Goal: Task Accomplishment & Management: Manage account settings

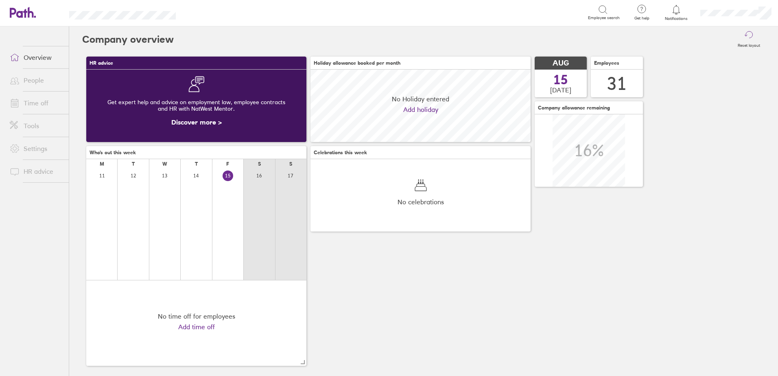
scroll to position [72, 220]
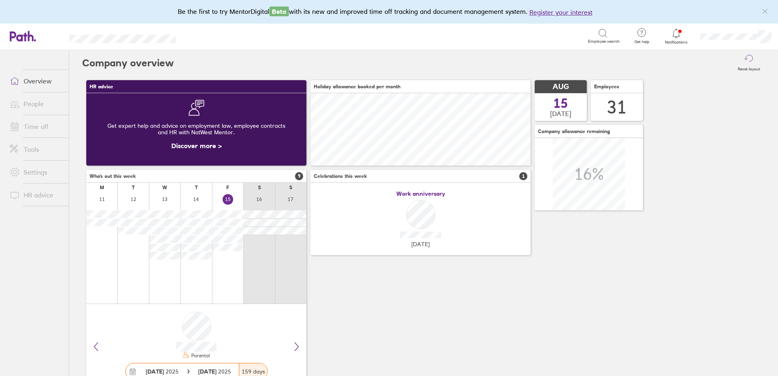
click at [677, 35] on icon at bounding box center [676, 33] width 10 height 10
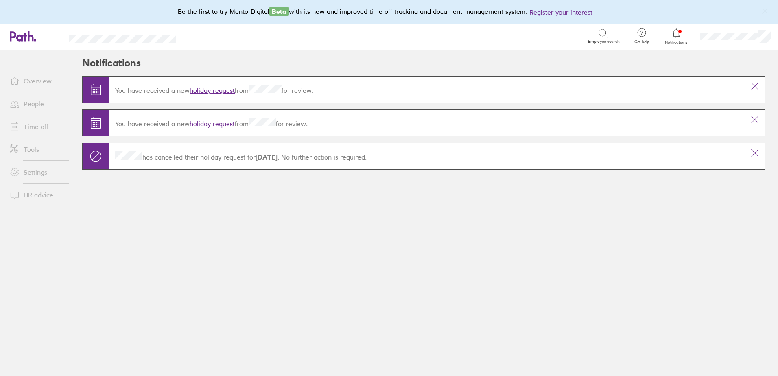
click at [227, 90] on link "holiday request" at bounding box center [212, 90] width 45 height 8
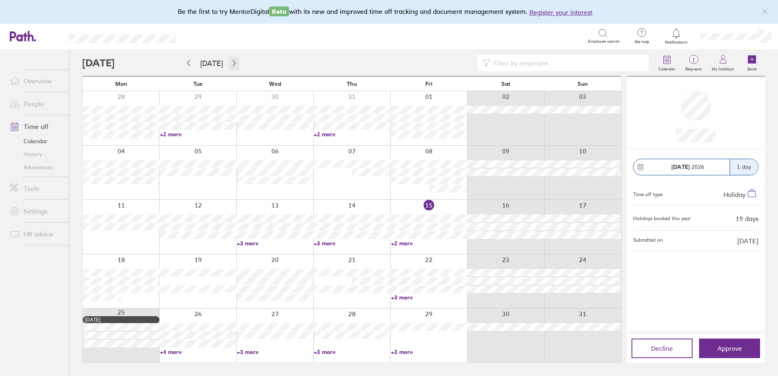
click at [231, 63] on icon "button" at bounding box center [234, 63] width 6 height 7
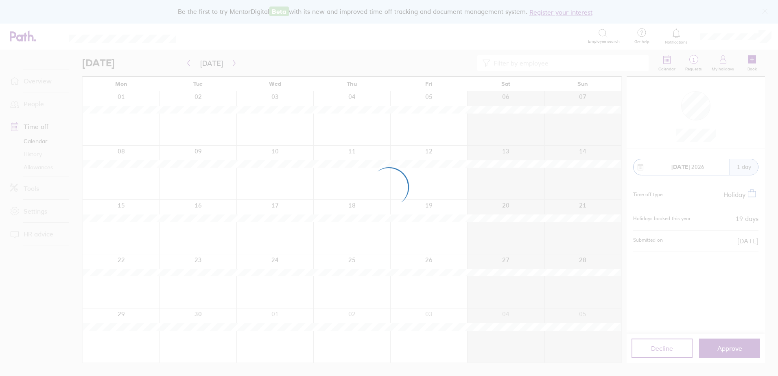
click at [230, 63] on div at bounding box center [389, 188] width 778 height 376
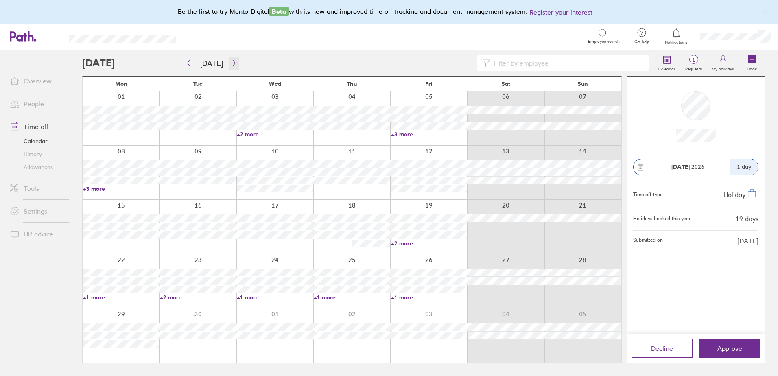
click at [232, 61] on icon "button" at bounding box center [234, 63] width 6 height 7
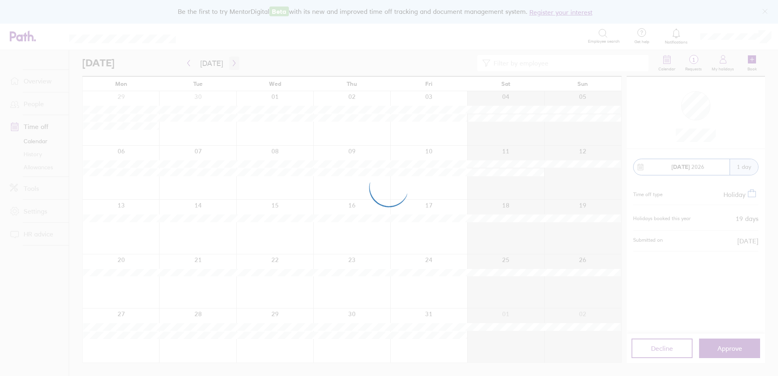
click at [232, 61] on div at bounding box center [389, 188] width 778 height 376
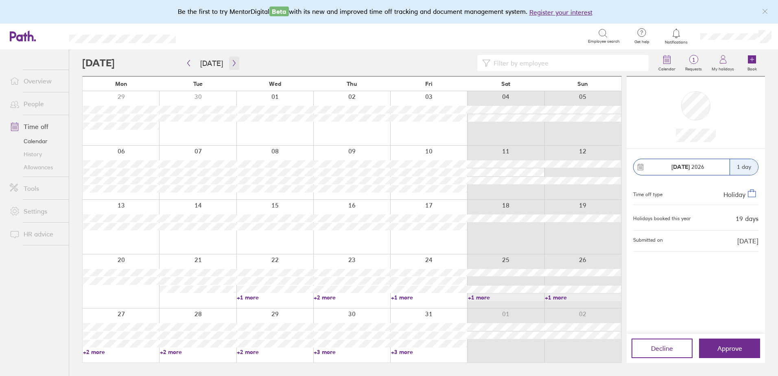
click at [231, 63] on icon "button" at bounding box center [234, 63] width 6 height 7
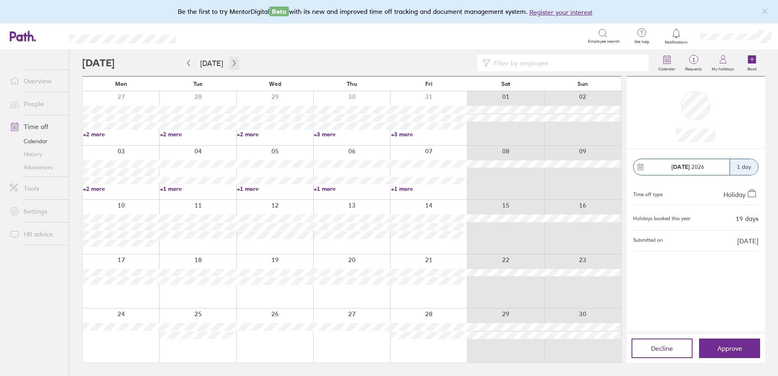
click at [231, 62] on icon "button" at bounding box center [234, 63] width 6 height 7
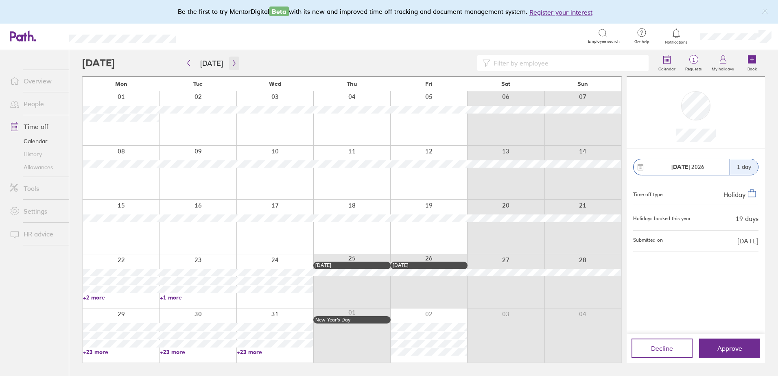
click at [232, 61] on icon "button" at bounding box center [234, 63] width 6 height 7
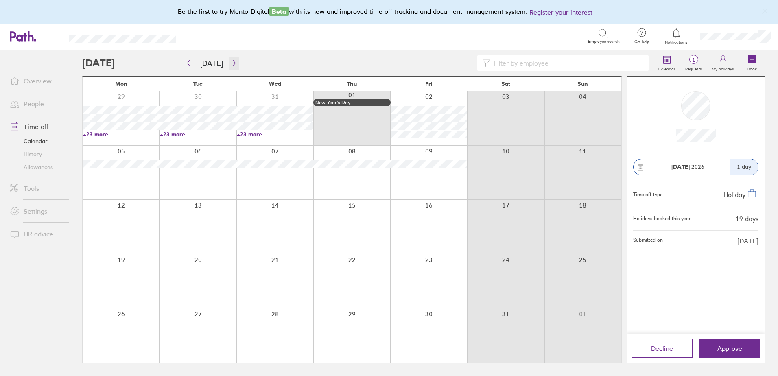
click at [231, 65] on icon "button" at bounding box center [234, 63] width 6 height 7
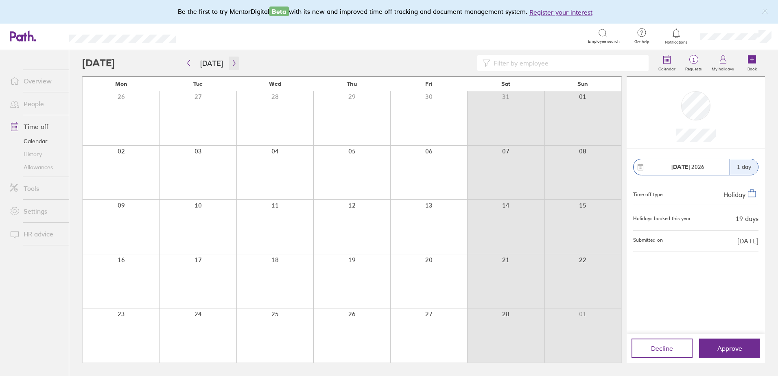
click at [231, 65] on icon "button" at bounding box center [234, 63] width 6 height 7
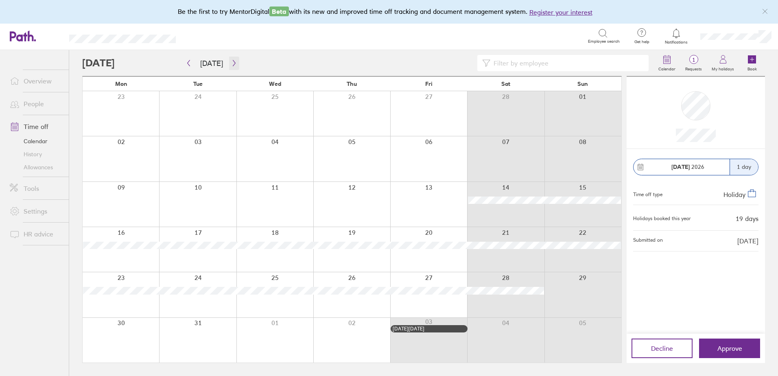
click at [231, 65] on icon "button" at bounding box center [234, 63] width 6 height 7
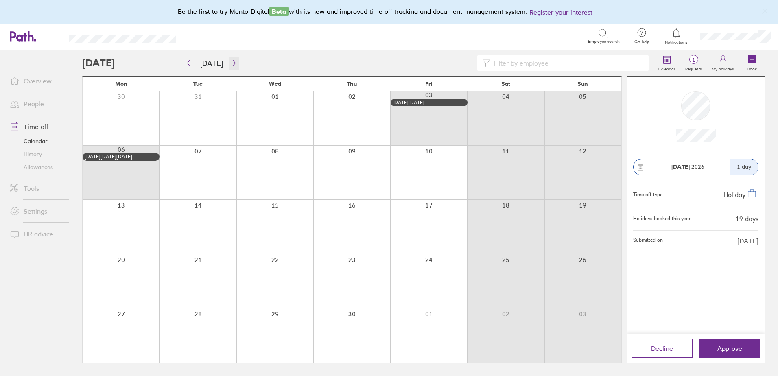
click at [231, 65] on icon "button" at bounding box center [234, 63] width 6 height 7
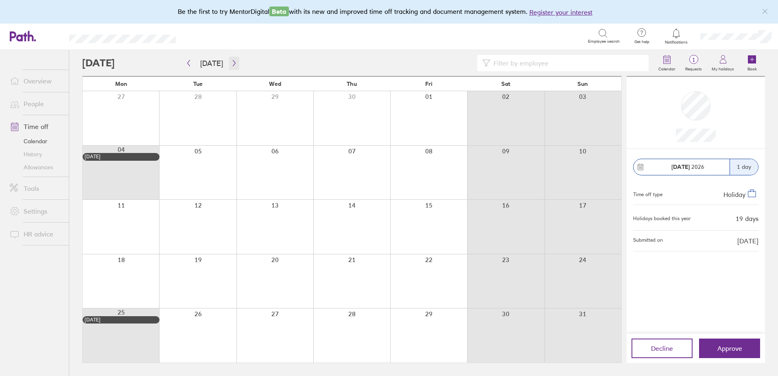
click at [231, 65] on icon "button" at bounding box center [234, 63] width 6 height 7
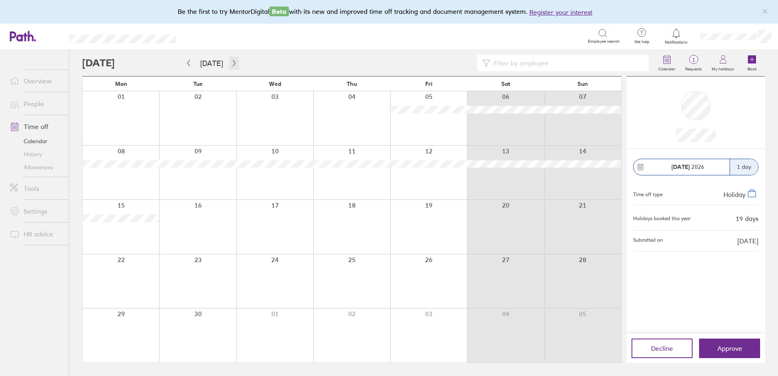
click at [231, 65] on icon "button" at bounding box center [234, 63] width 6 height 7
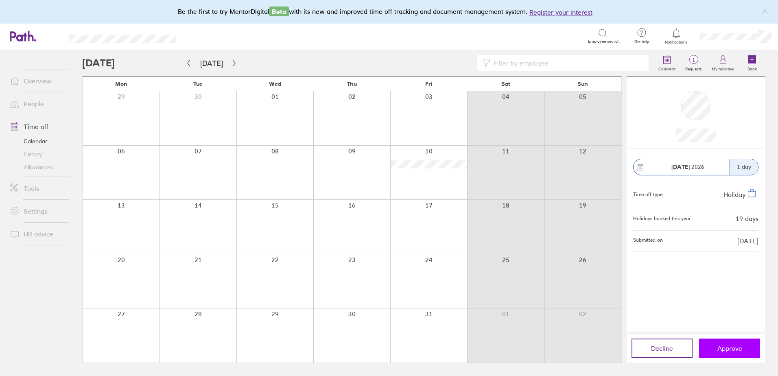
click at [731, 342] on button "Approve" at bounding box center [729, 348] width 61 height 20
